Goal: Task Accomplishment & Management: Use online tool/utility

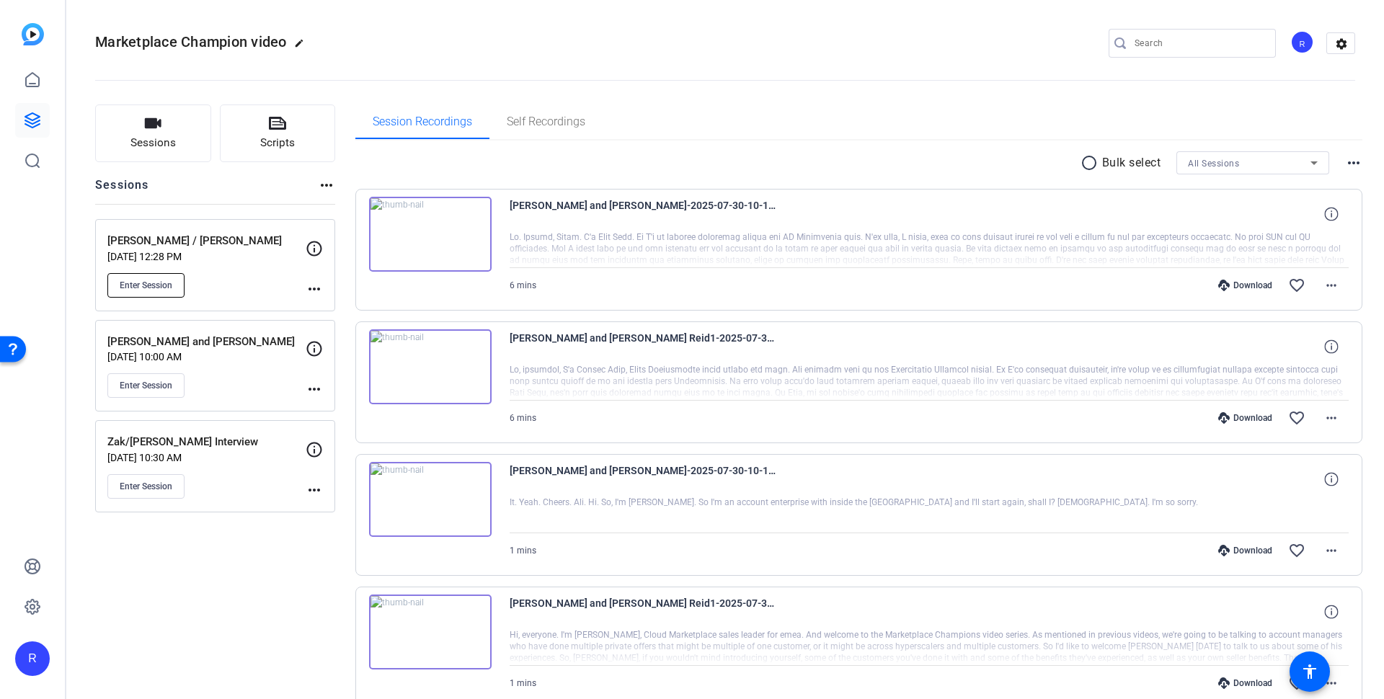
click at [128, 280] on span "Enter Session" at bounding box center [146, 286] width 53 height 12
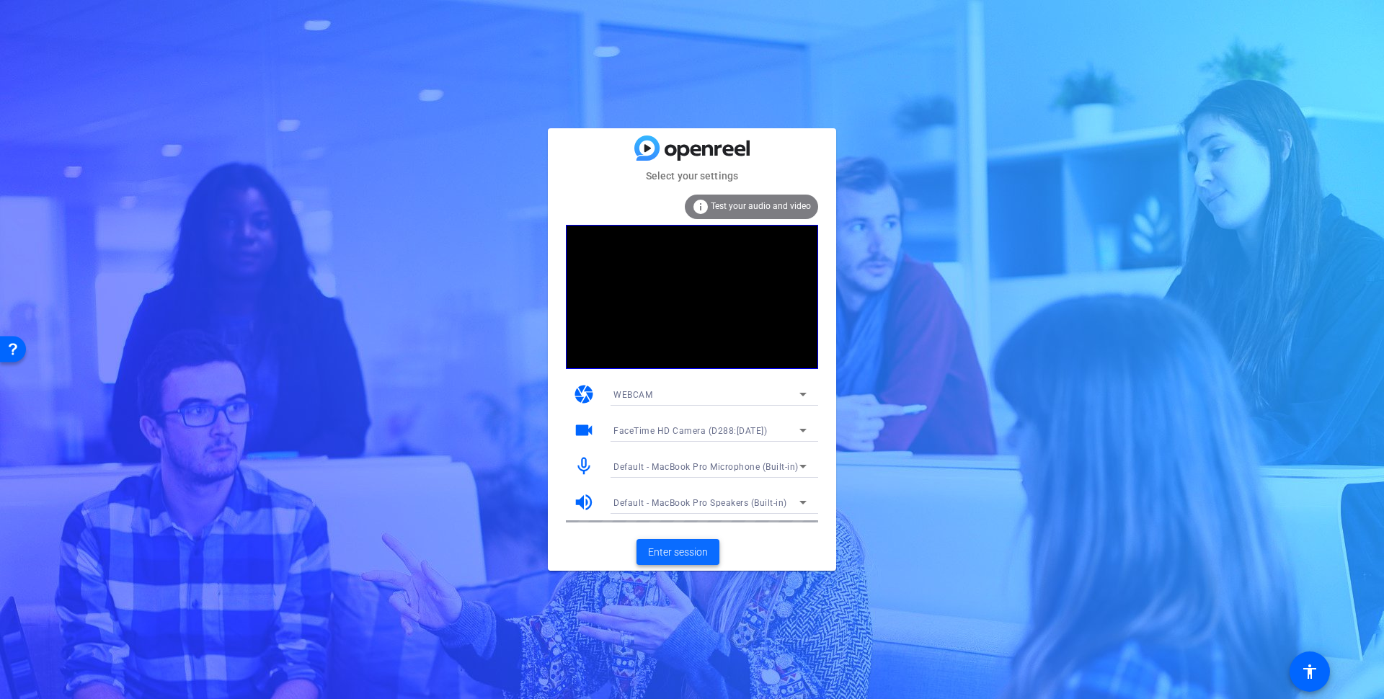
click at [668, 546] on span "Enter session" at bounding box center [678, 552] width 60 height 15
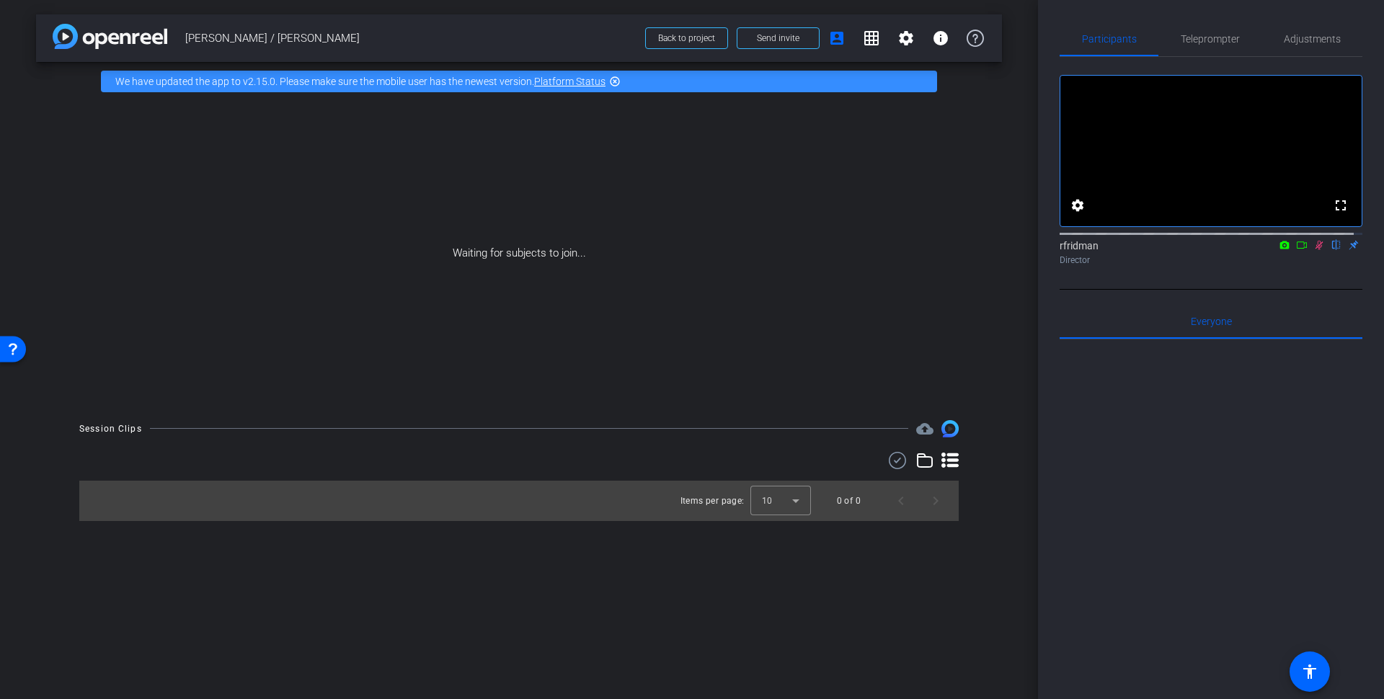
click at [1313, 250] on icon at bounding box center [1319, 245] width 12 height 10
click at [873, 43] on mat-icon "grid_on" at bounding box center [871, 38] width 17 height 17
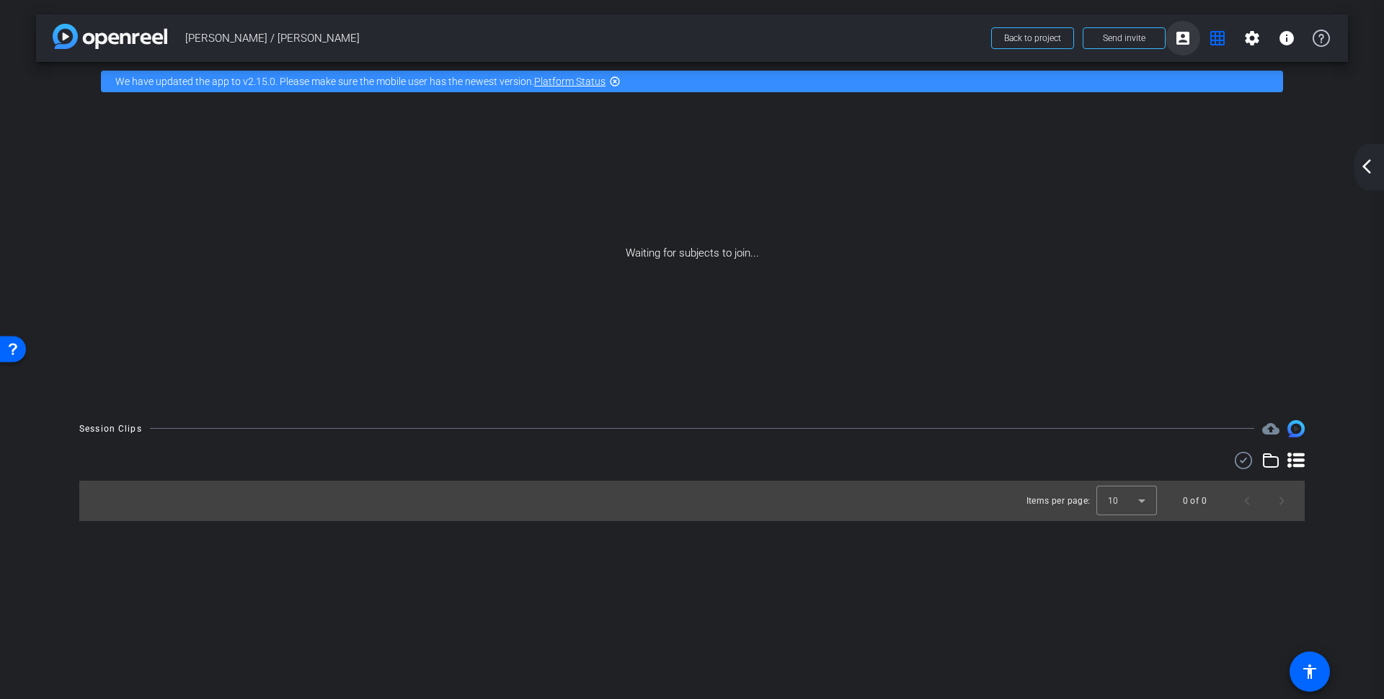
click at [1189, 36] on mat-icon "account_box" at bounding box center [1182, 38] width 17 height 17
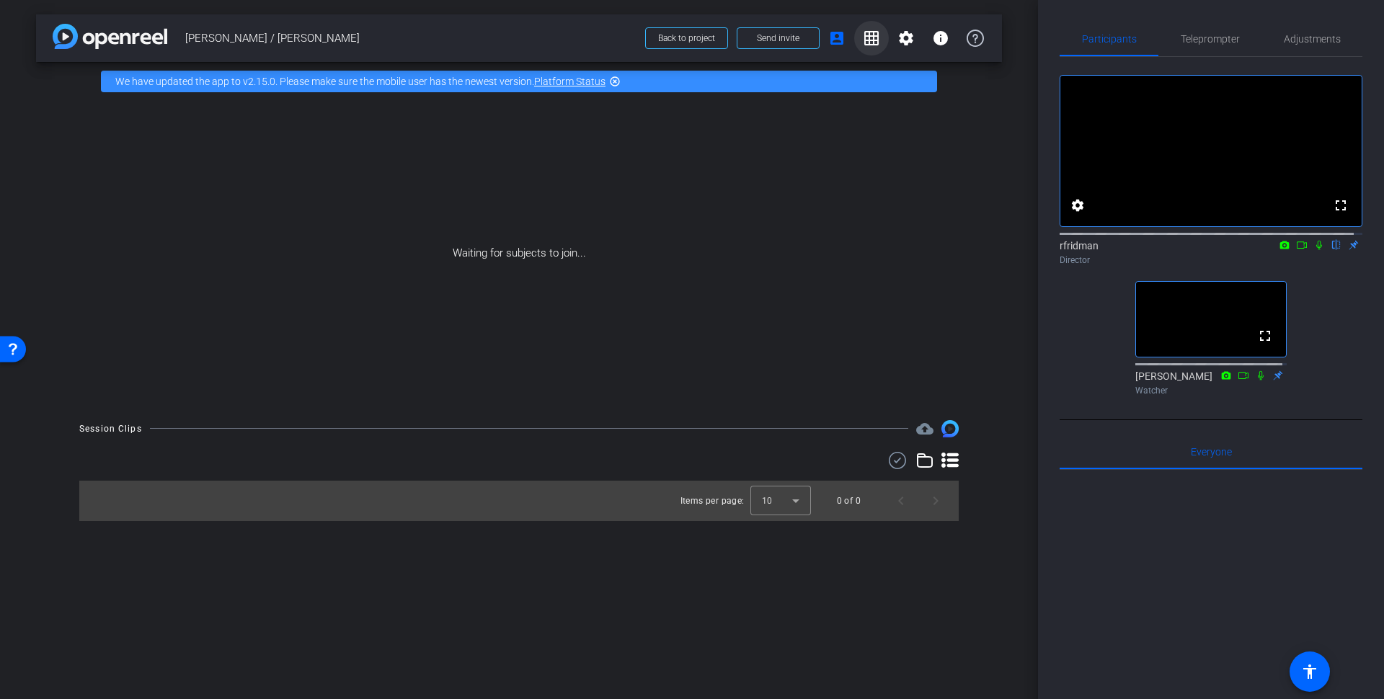
click at [869, 35] on mat-icon "grid_on" at bounding box center [871, 38] width 17 height 17
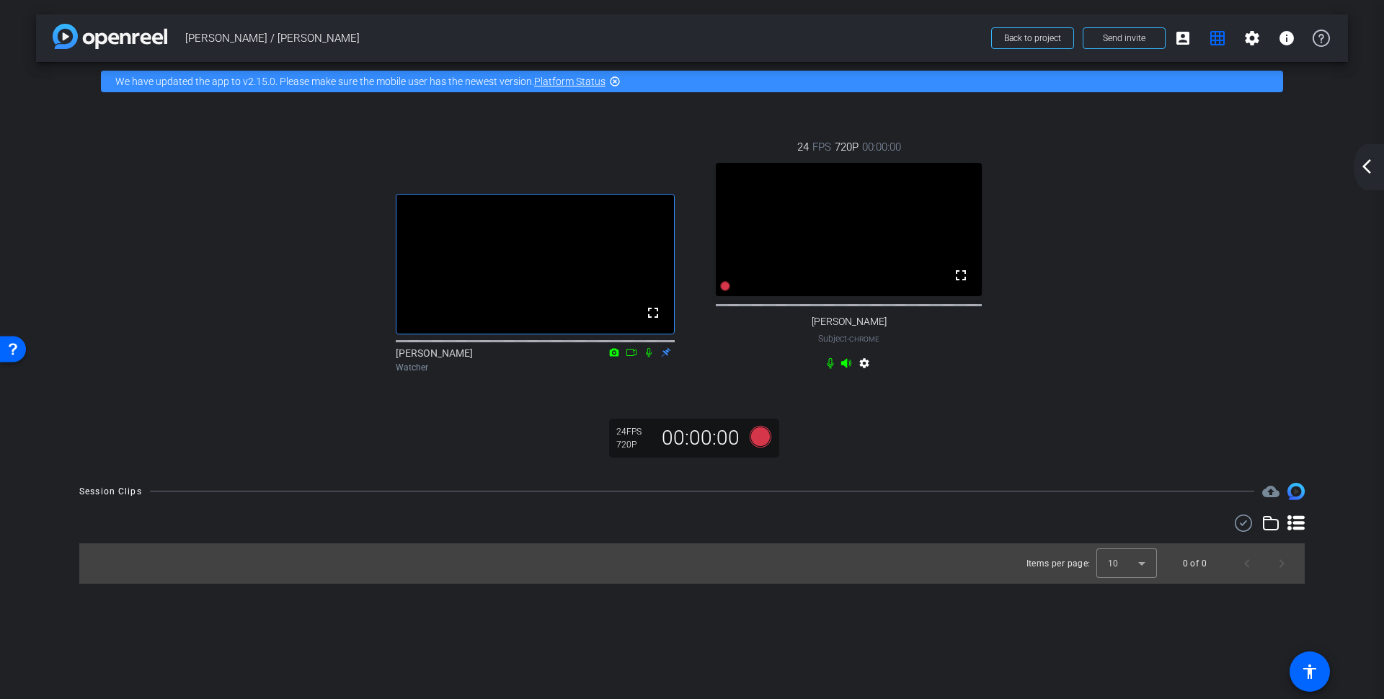
click at [869, 375] on mat-icon "settings" at bounding box center [864, 366] width 17 height 17
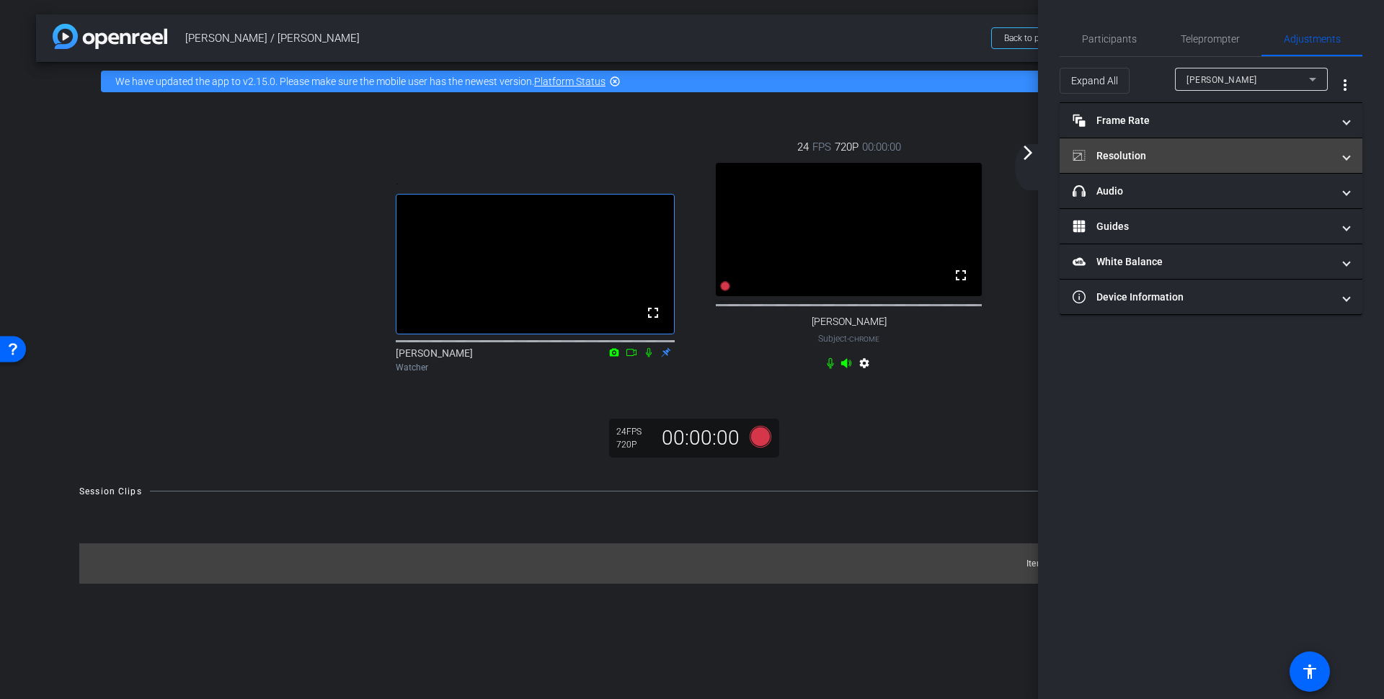
click at [1183, 159] on mat-panel-title "Resolution" at bounding box center [1203, 155] width 260 height 15
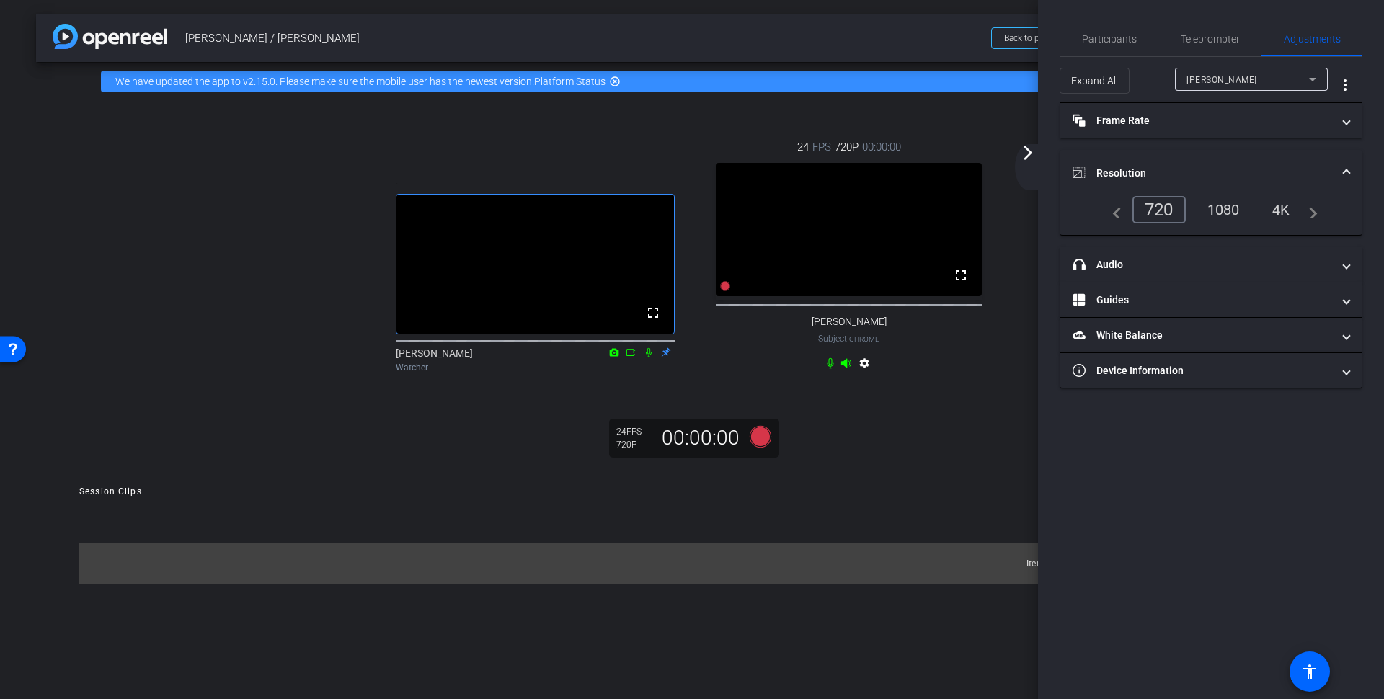
click at [1225, 198] on div "1080" at bounding box center [1224, 210] width 54 height 25
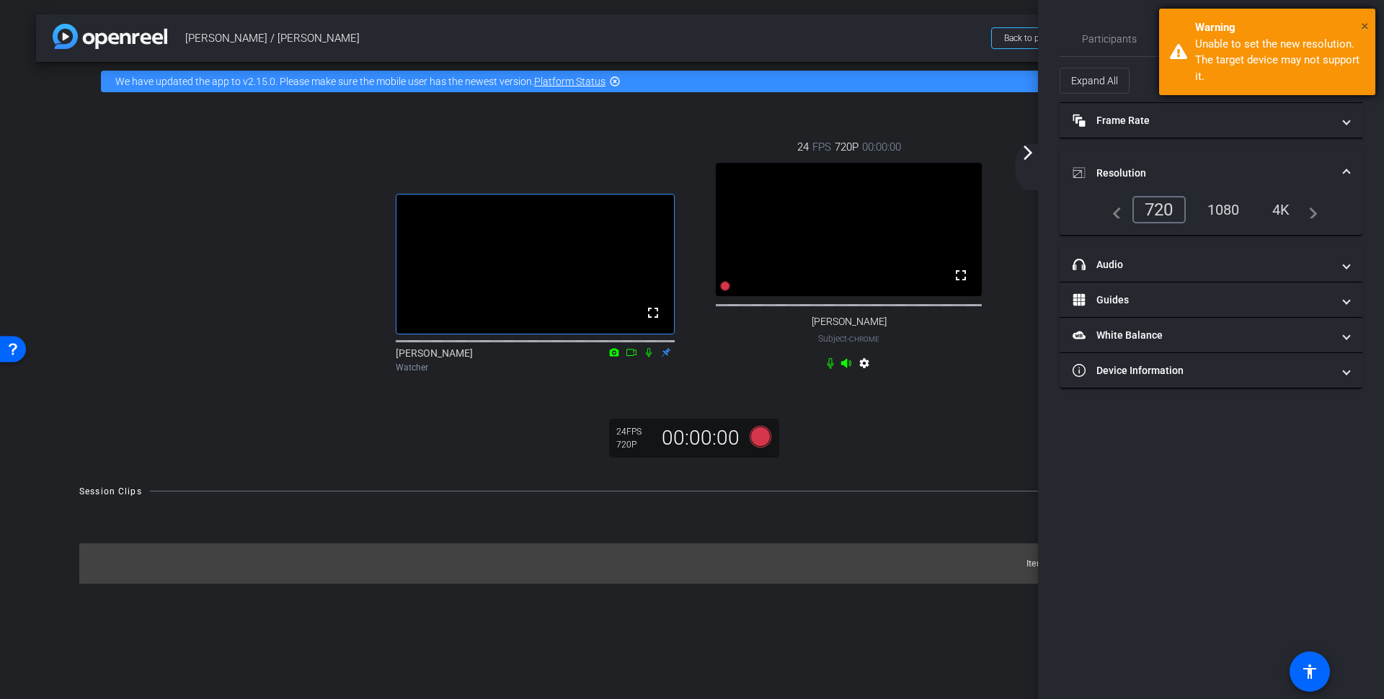
click at [1362, 23] on span "×" at bounding box center [1365, 25] width 8 height 17
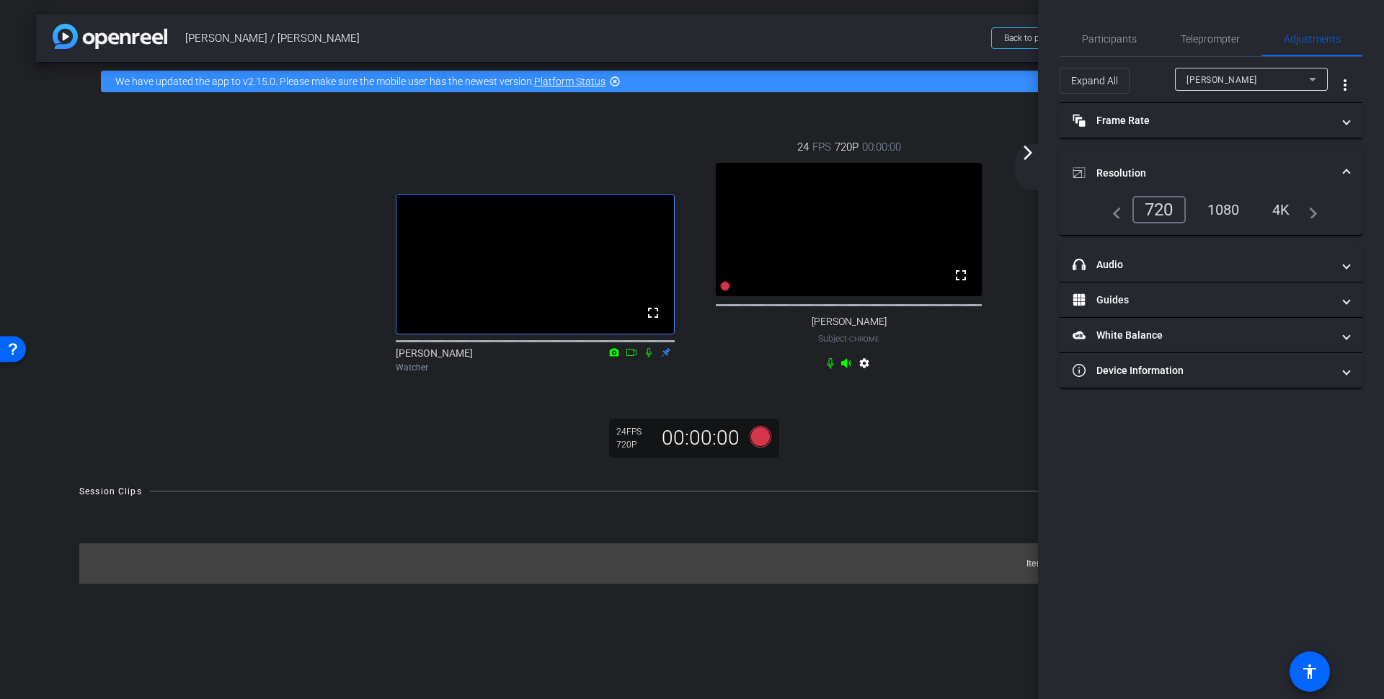
click at [1032, 151] on mat-icon "arrow_forward_ios" at bounding box center [1027, 152] width 17 height 17
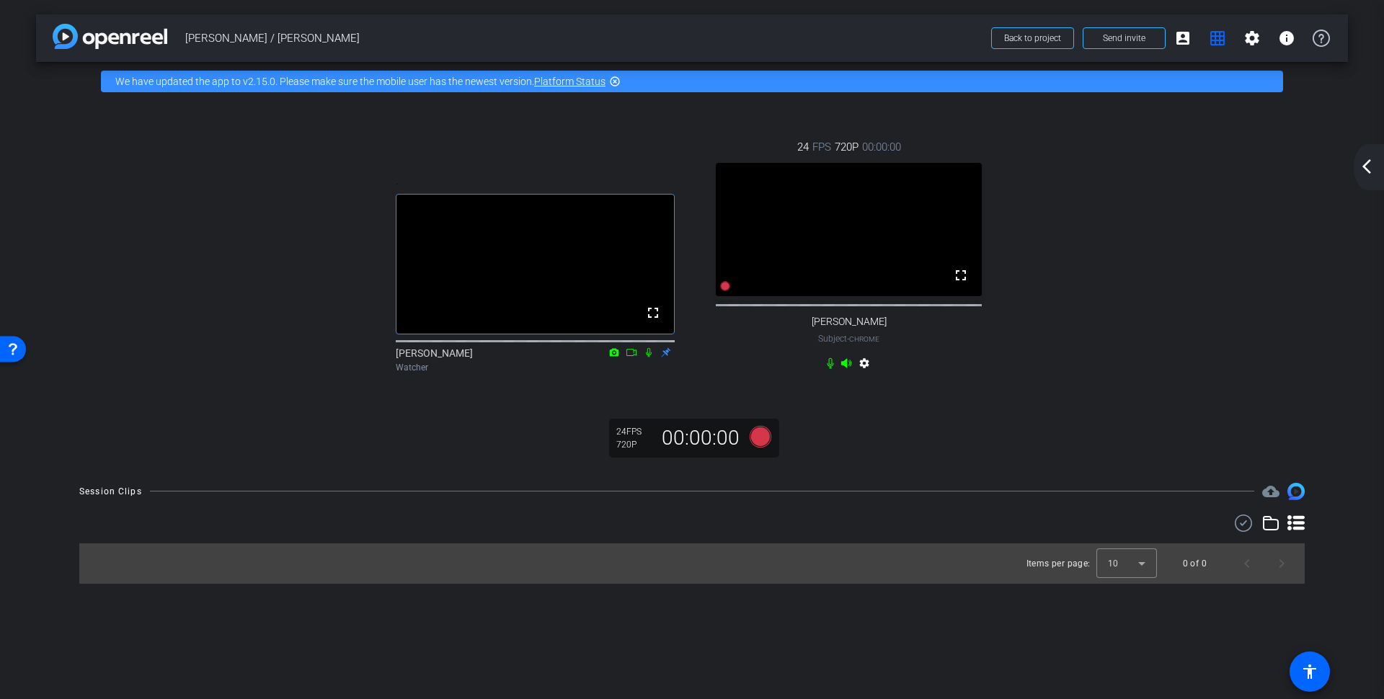
click at [911, 279] on video at bounding box center [849, 229] width 266 height 133
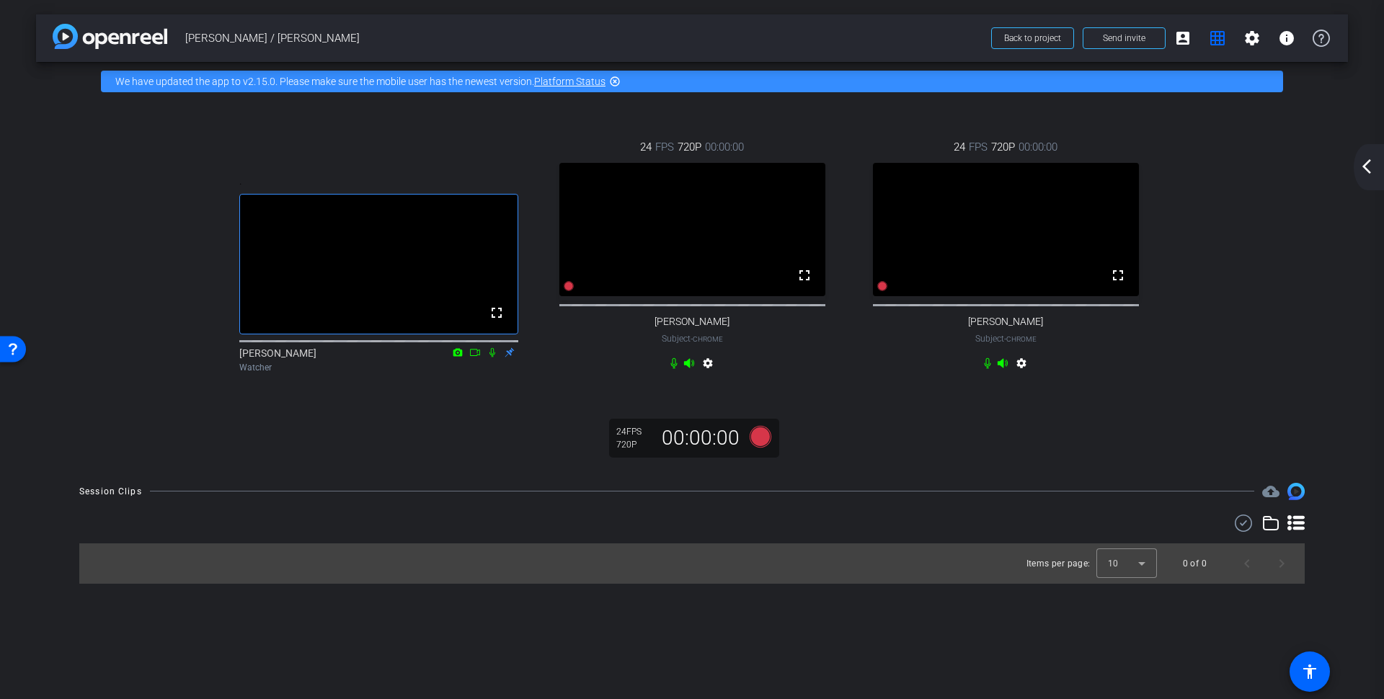
click at [1021, 375] on mat-icon "settings" at bounding box center [1021, 366] width 17 height 17
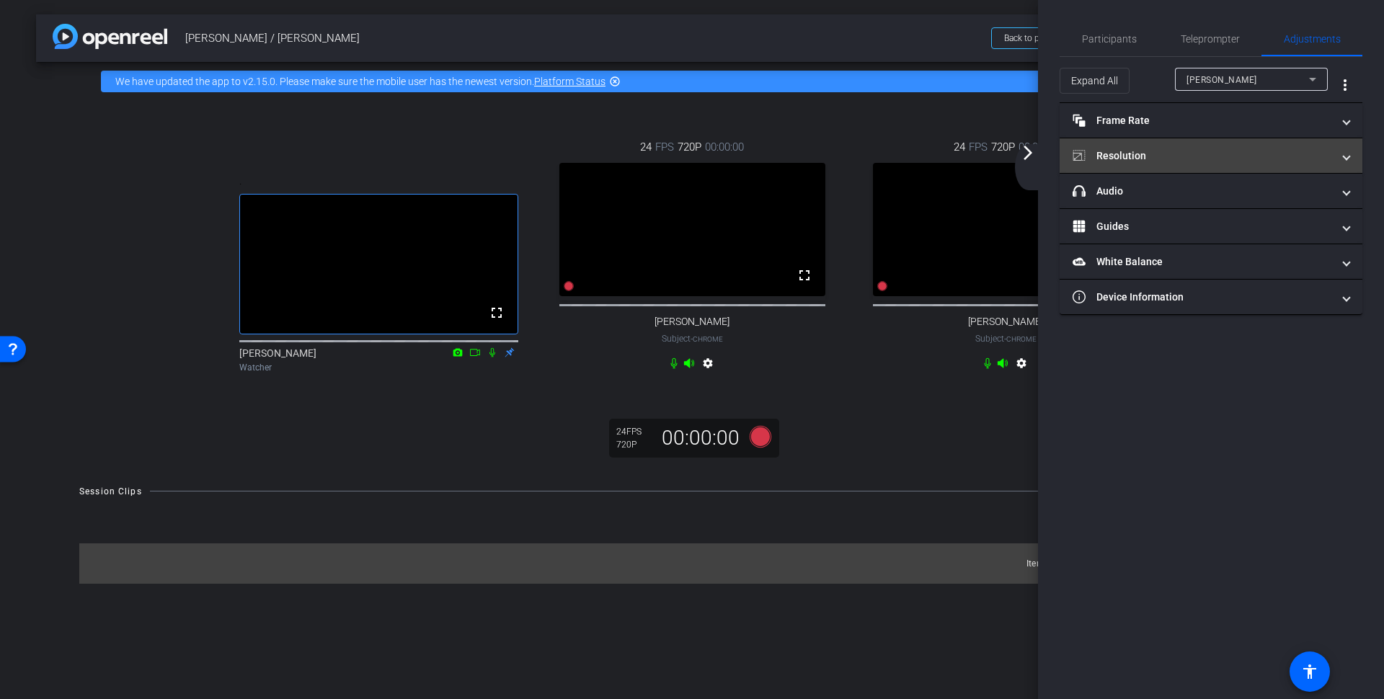
click at [1145, 146] on mat-expansion-panel-header "Resolution" at bounding box center [1211, 155] width 303 height 35
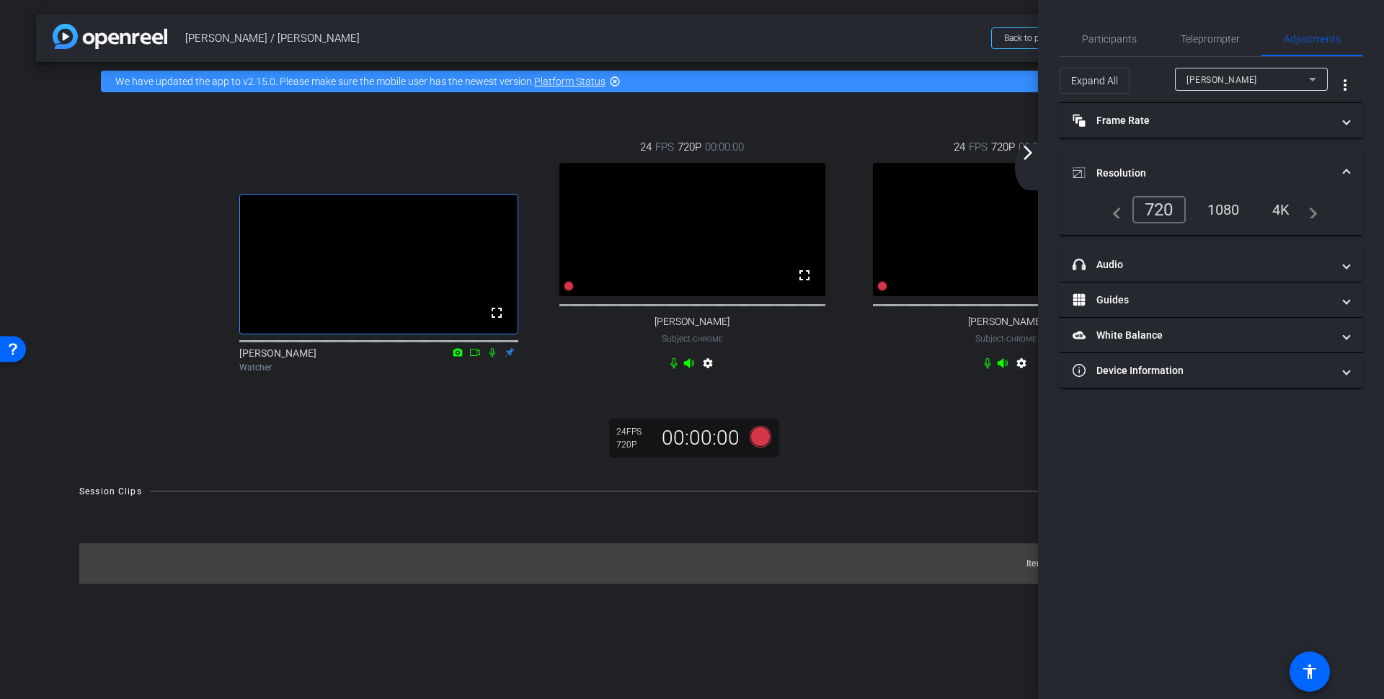
click at [1236, 214] on div "1080" at bounding box center [1224, 210] width 54 height 25
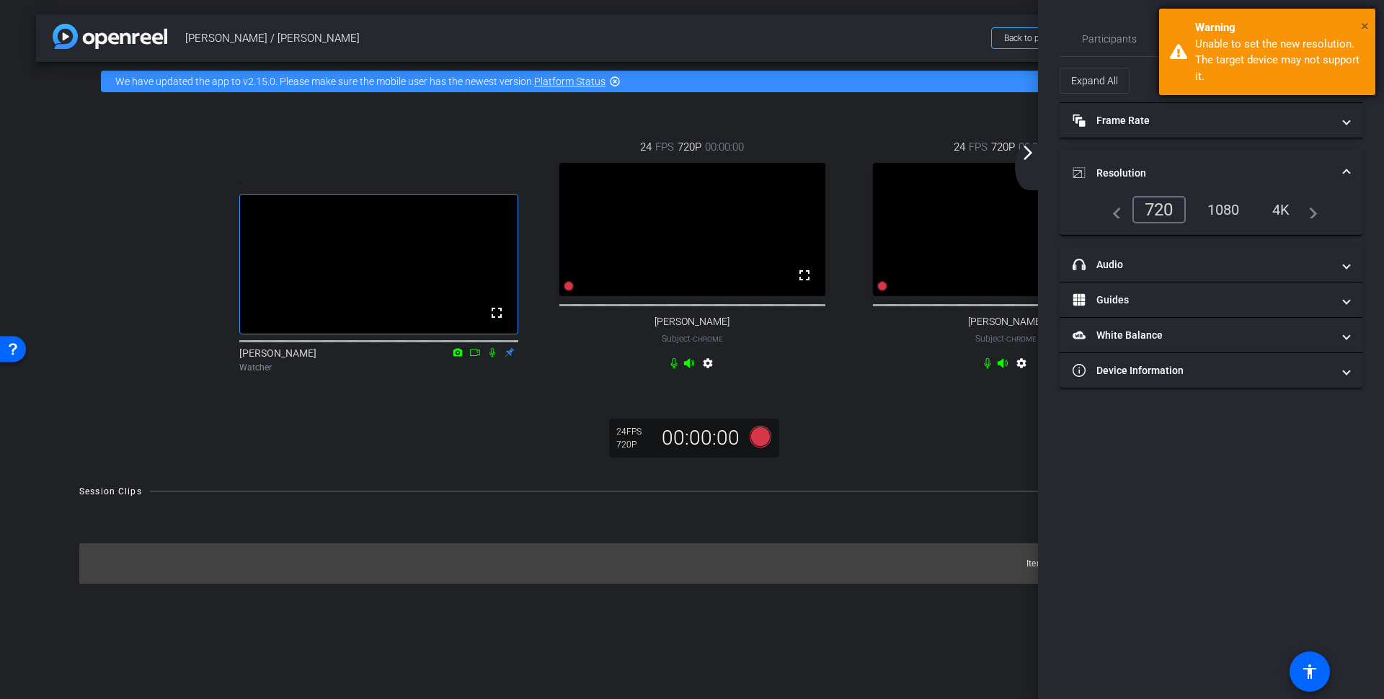
click at [1363, 19] on span "×" at bounding box center [1365, 25] width 8 height 17
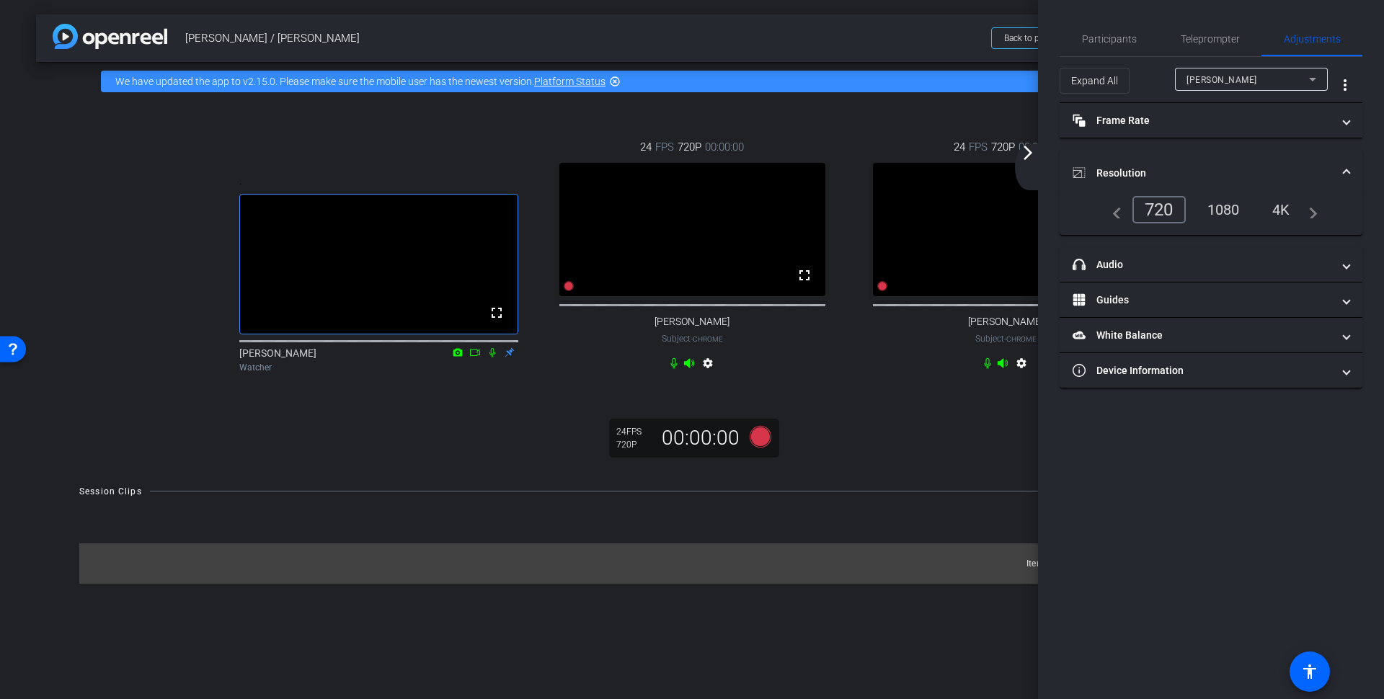
click at [1032, 155] on mat-icon "arrow_forward_ios" at bounding box center [1027, 152] width 17 height 17
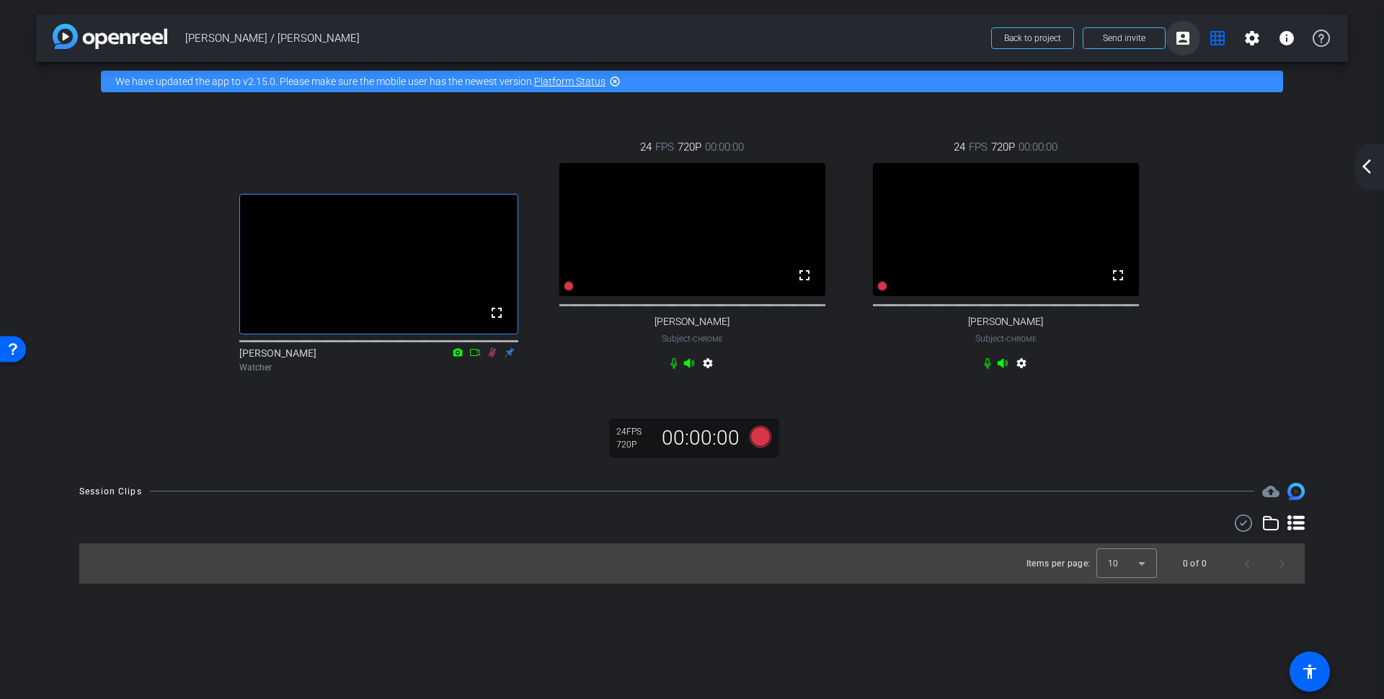
click at [1182, 42] on mat-icon "account_box" at bounding box center [1182, 38] width 17 height 17
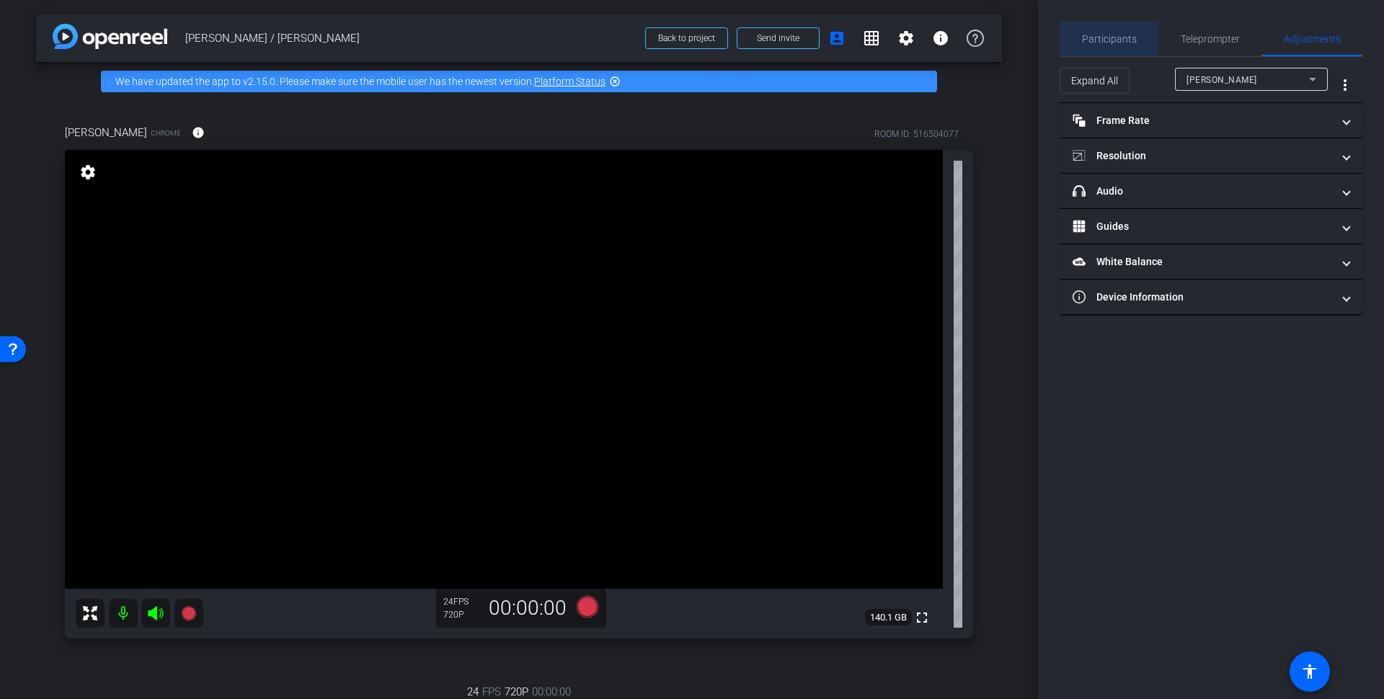
click at [1124, 37] on span "Participants" at bounding box center [1109, 39] width 55 height 10
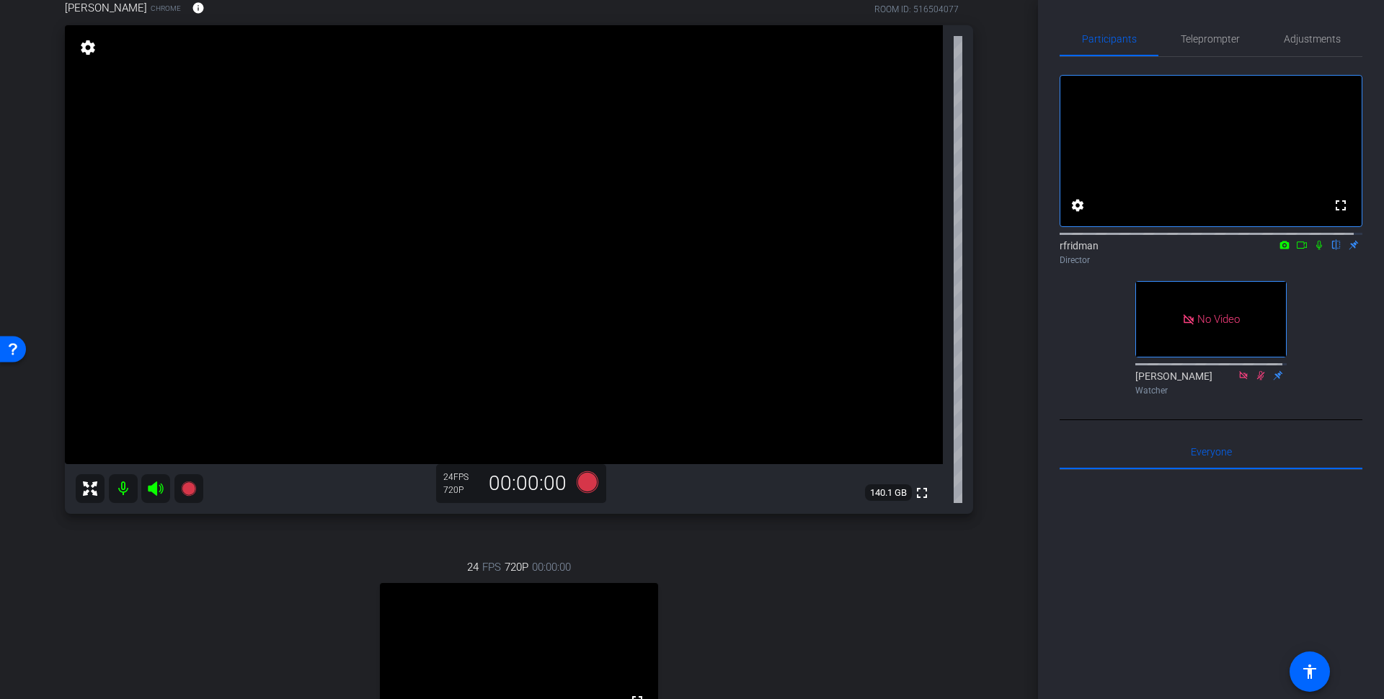
scroll to position [117, 0]
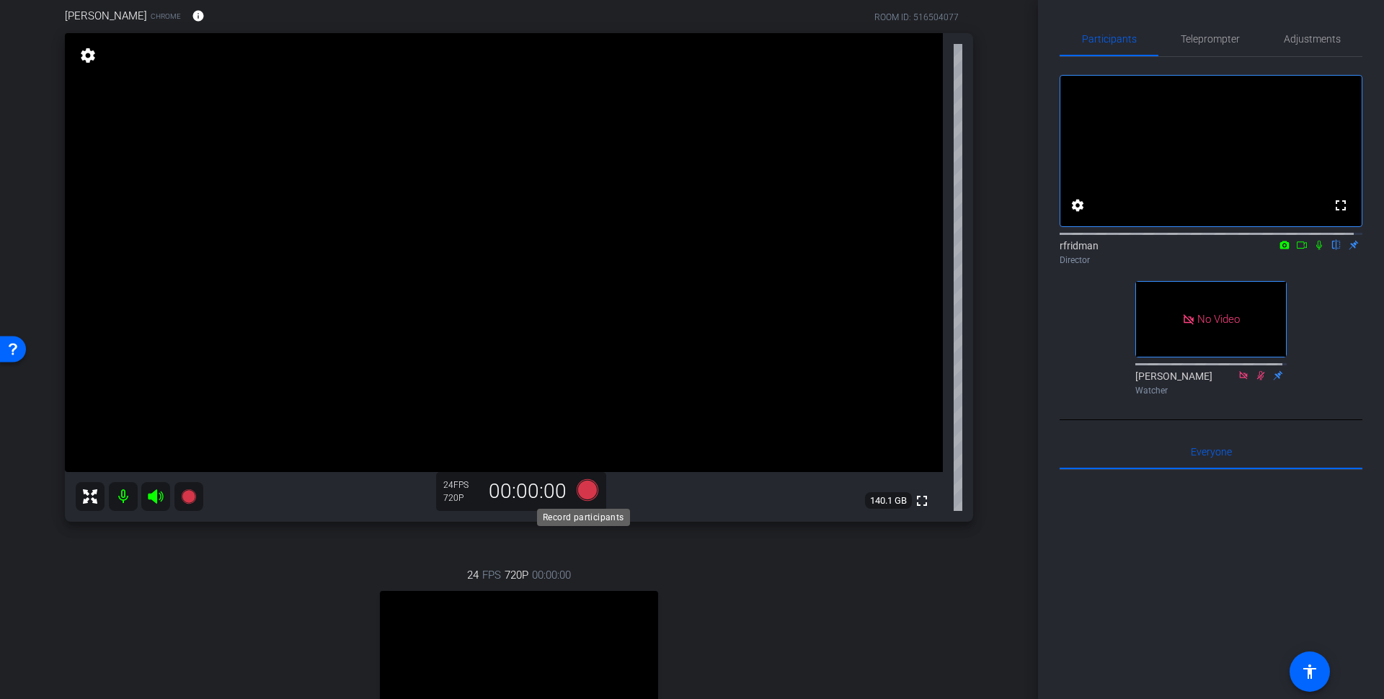
click at [588, 489] on icon at bounding box center [588, 490] width 22 height 22
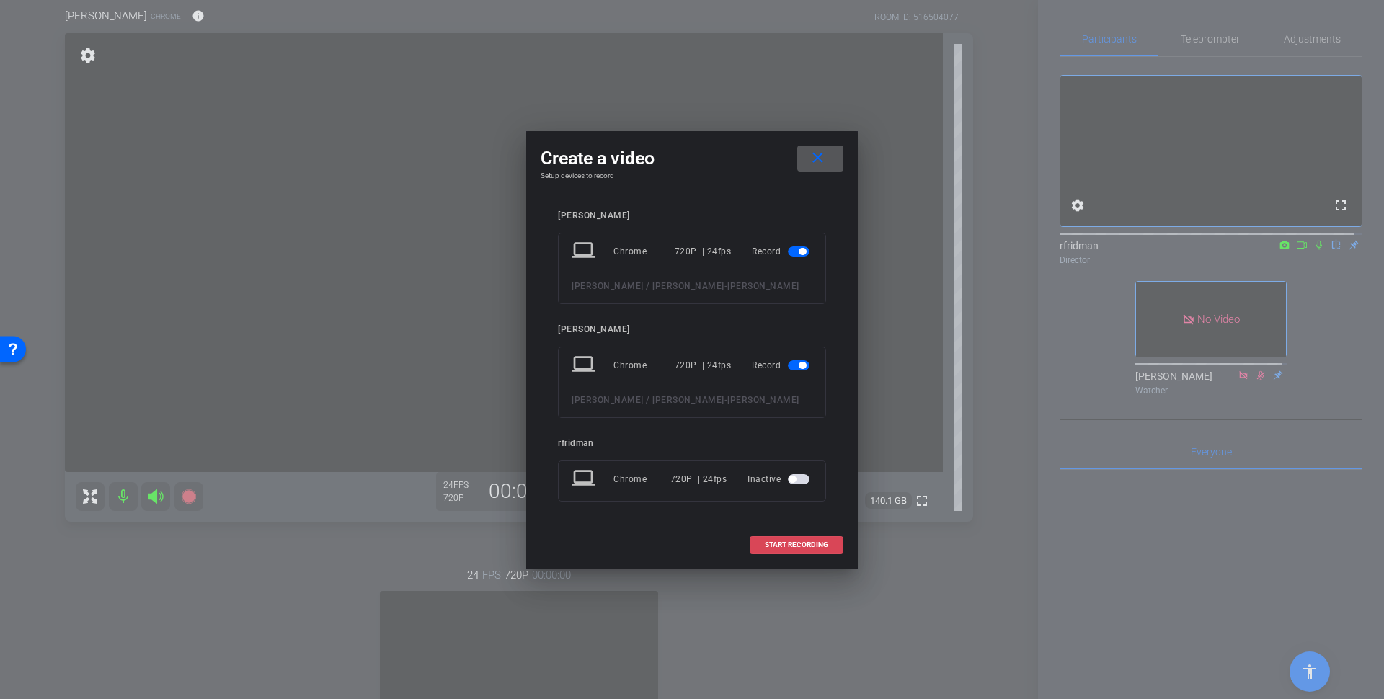
click at [784, 541] on span "START RECORDING" at bounding box center [796, 544] width 63 height 7
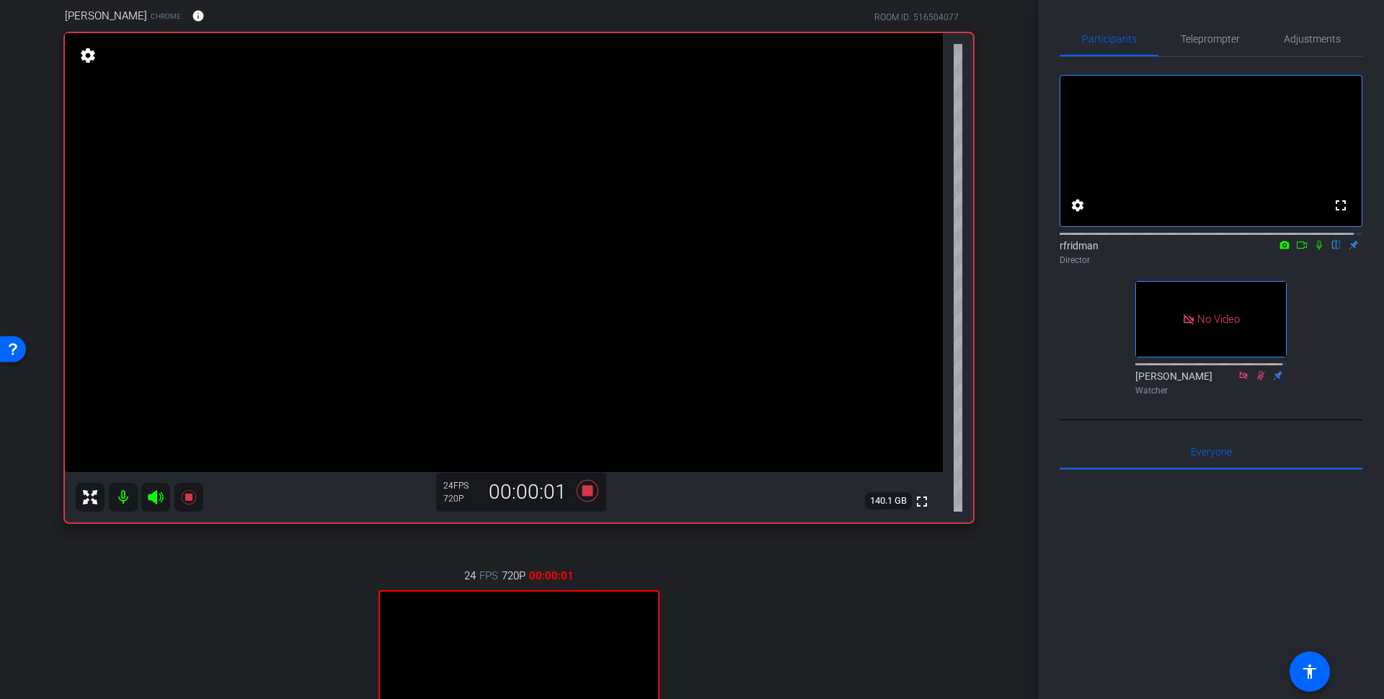
click at [1316, 250] on icon at bounding box center [1319, 245] width 6 height 9
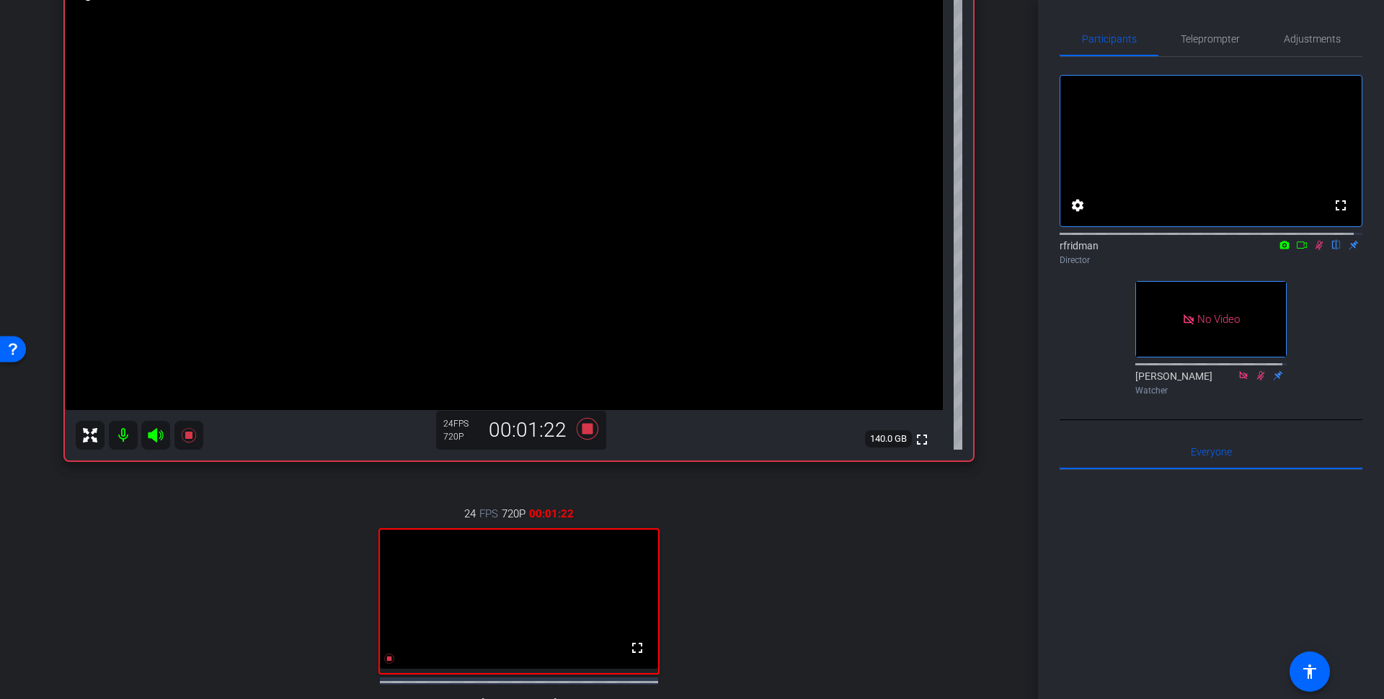
scroll to position [185, 0]
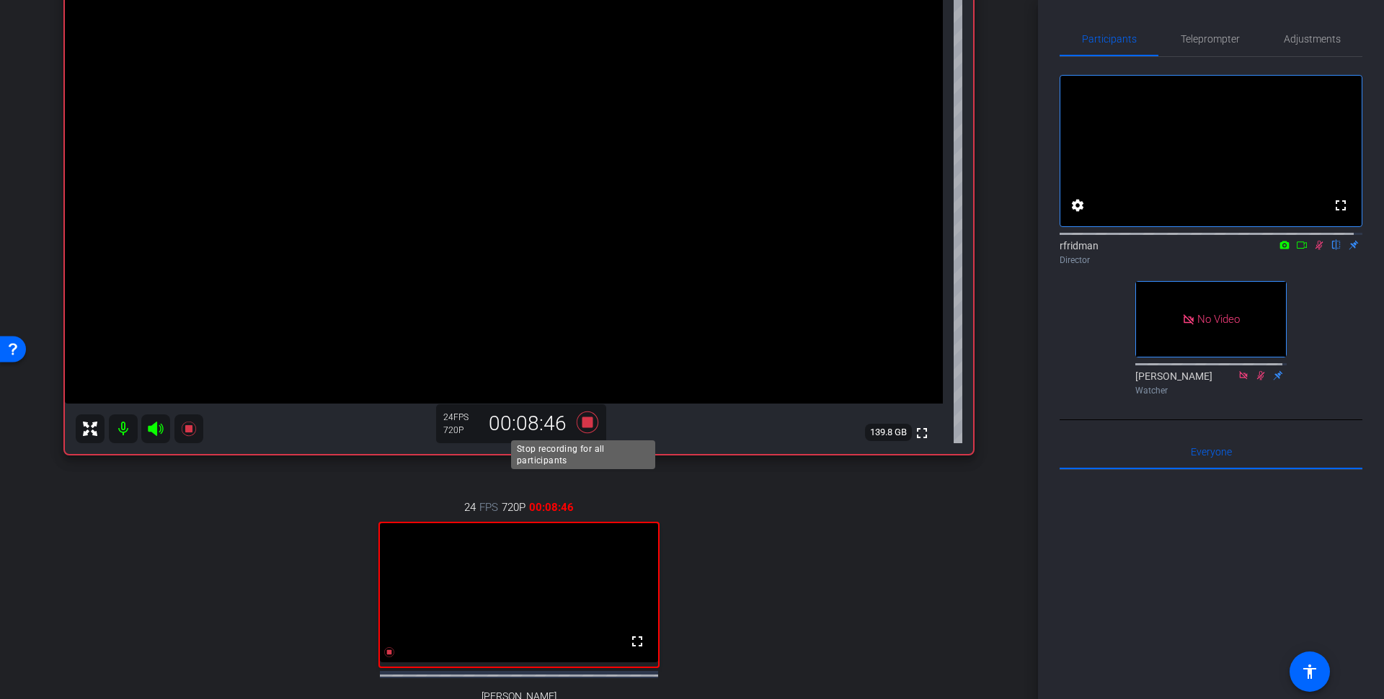
click at [582, 424] on icon at bounding box center [588, 422] width 22 height 22
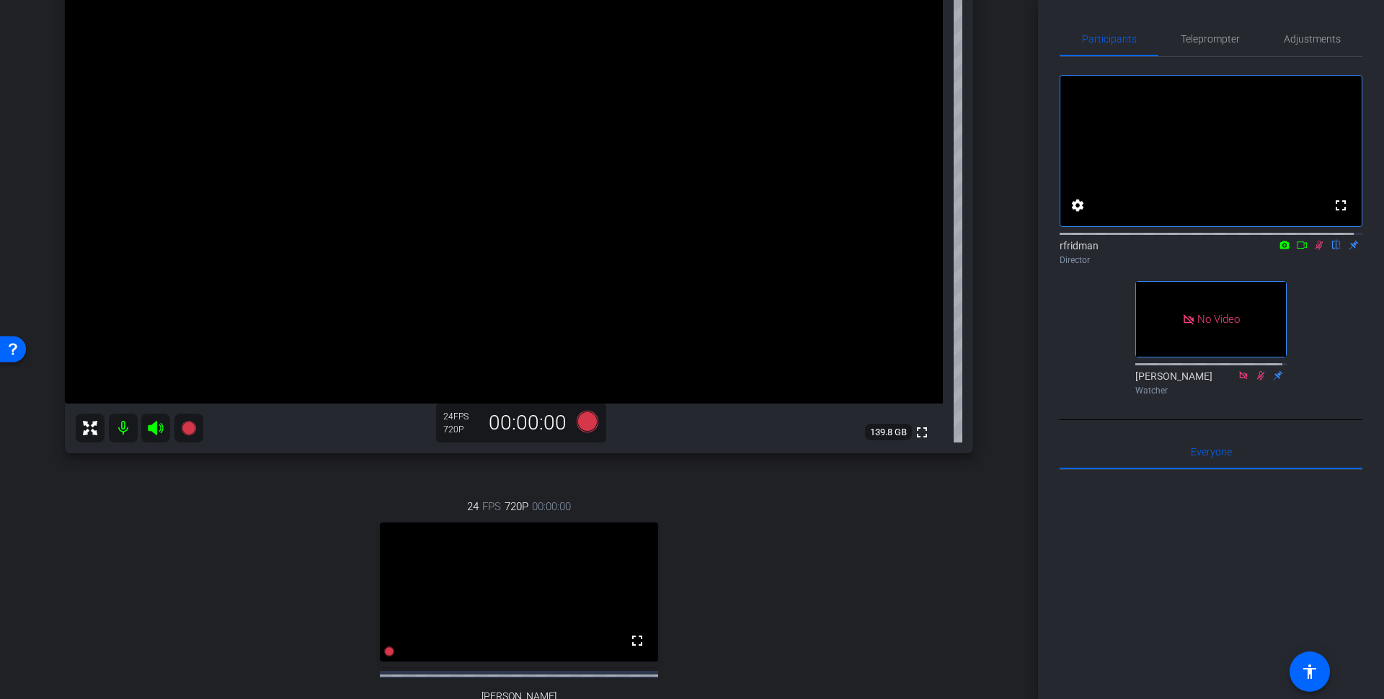
click at [1314, 250] on icon at bounding box center [1319, 245] width 12 height 10
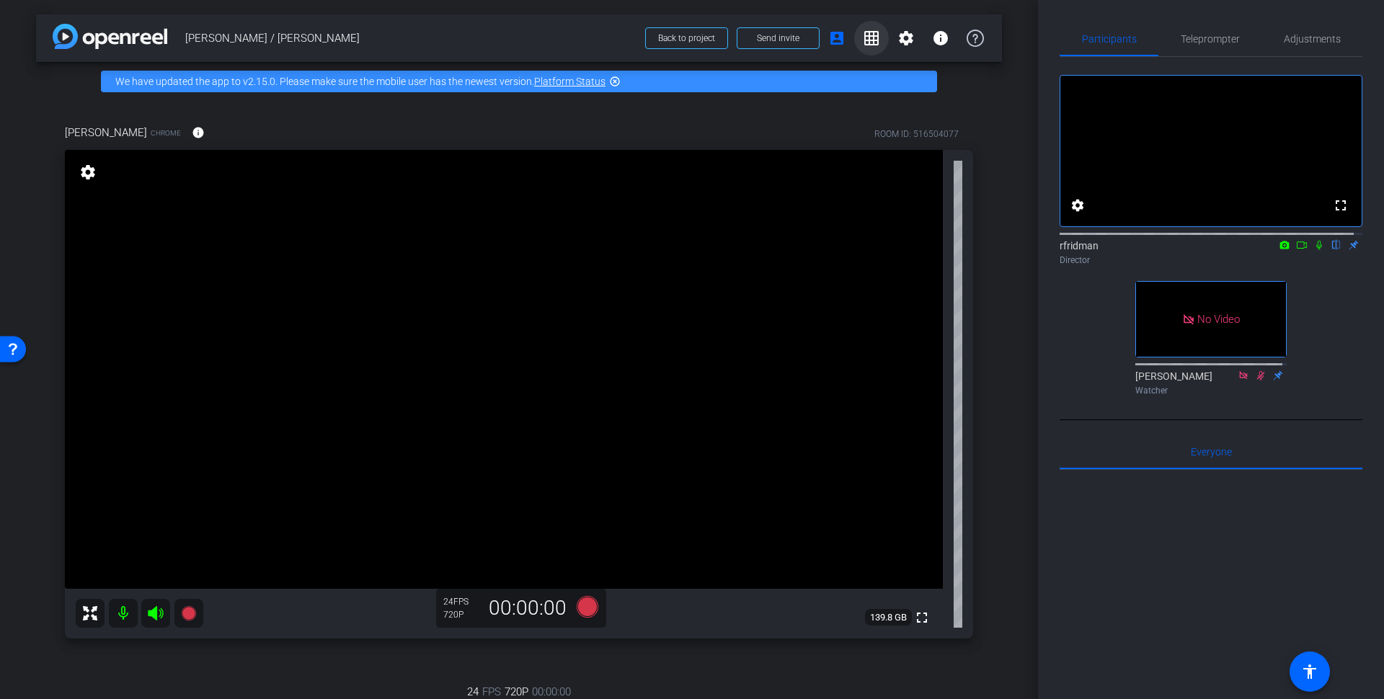
click at [863, 32] on mat-icon "grid_on" at bounding box center [871, 38] width 17 height 17
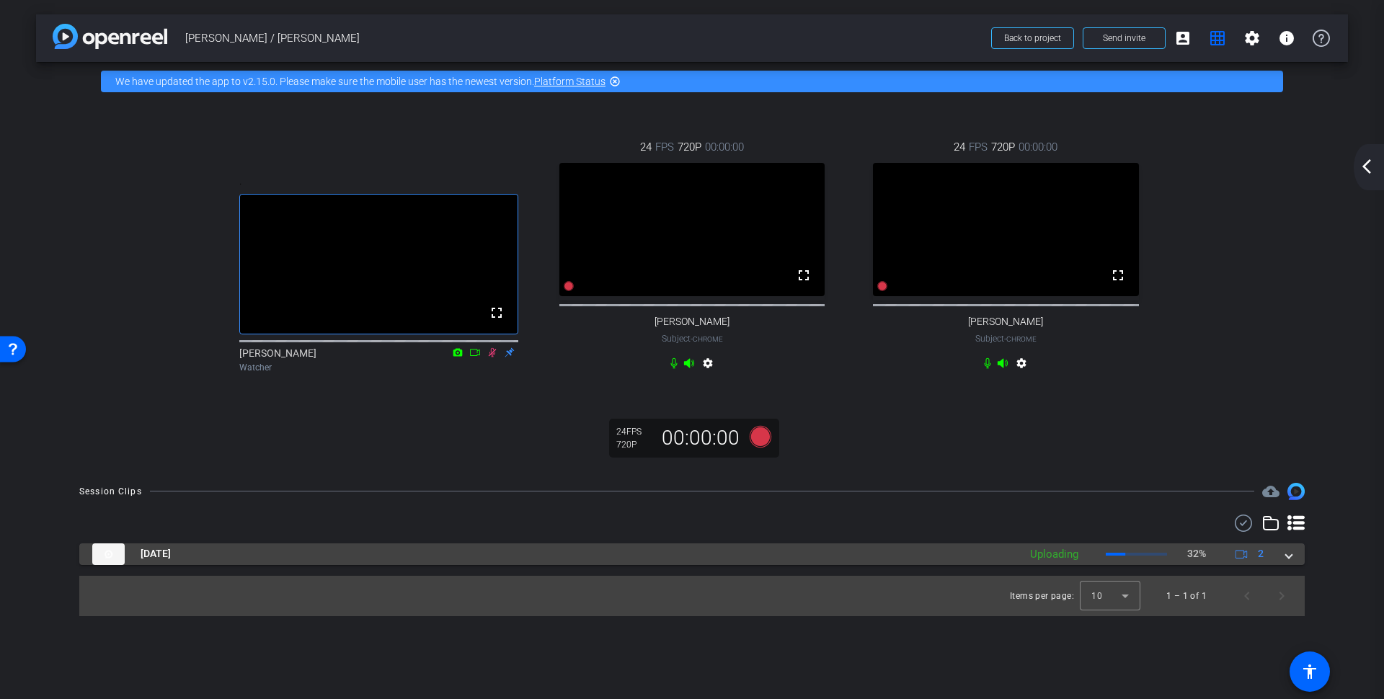
click at [1290, 562] on span at bounding box center [1289, 553] width 6 height 15
